Goal: Transaction & Acquisition: Book appointment/travel/reservation

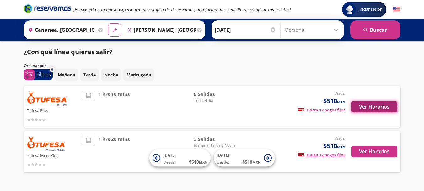
click at [374, 105] on button "Ver Horarios" at bounding box center [374, 106] width 46 height 11
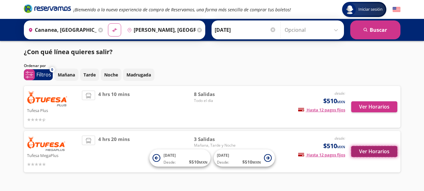
click at [369, 152] on button "Ver Horarios" at bounding box center [374, 151] width 46 height 11
